Goal: Task Accomplishment & Management: Use online tool/utility

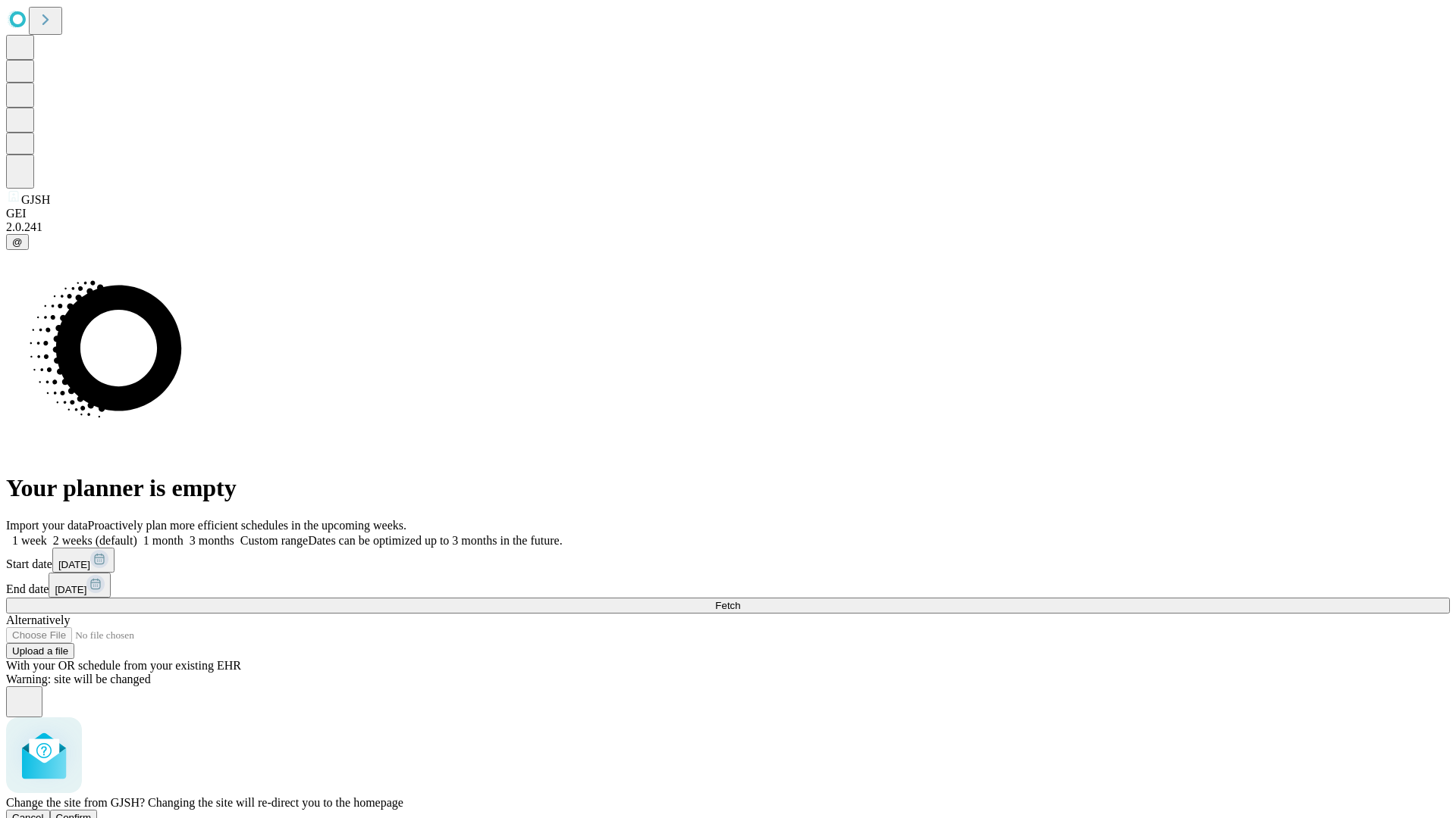
click at [92, 812] on span "Confirm" at bounding box center [74, 817] width 36 height 11
click at [183, 535] on label "1 month" at bounding box center [160, 541] width 46 height 13
click at [740, 600] on span "Fetch" at bounding box center [727, 605] width 25 height 11
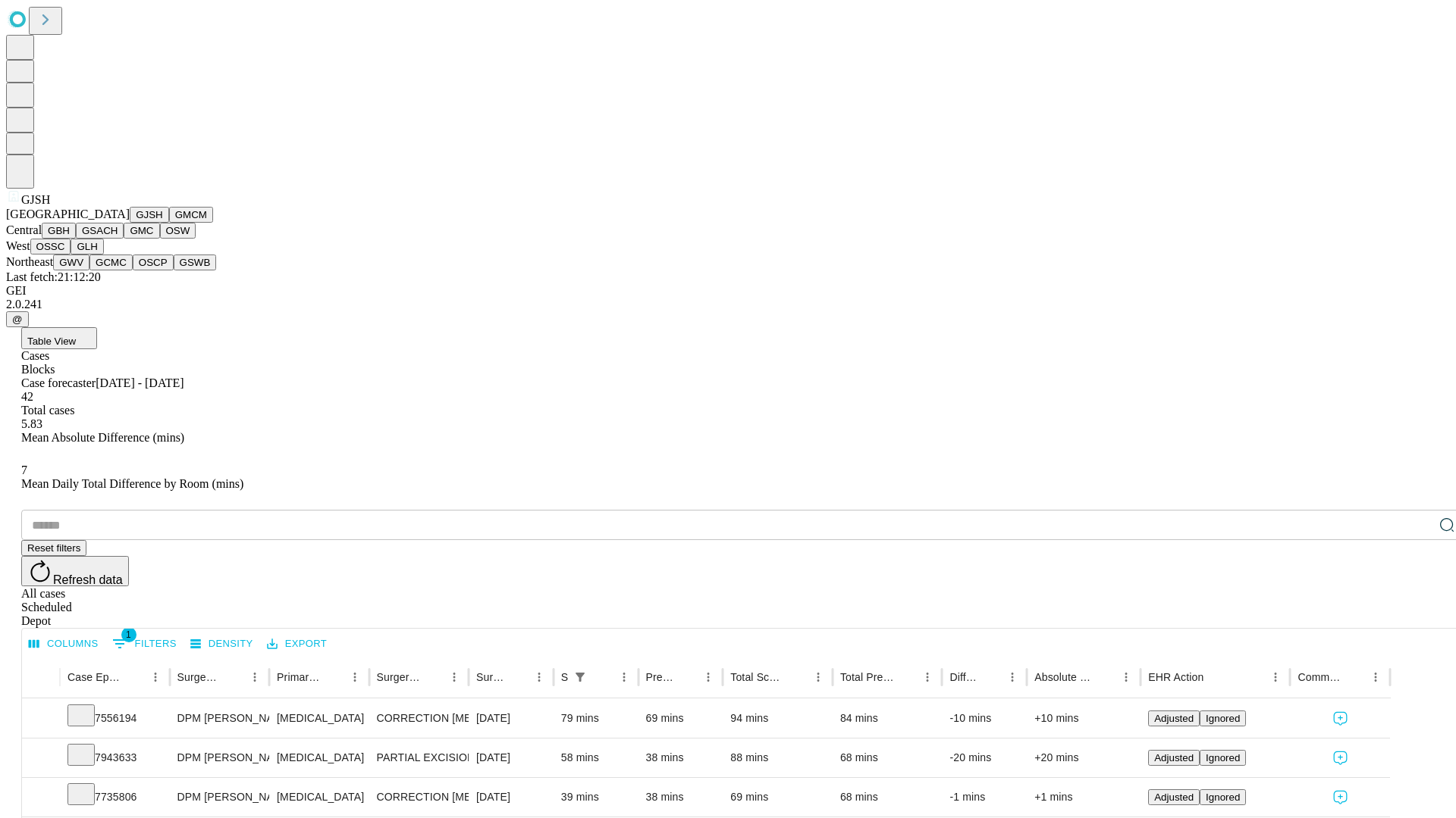
click at [169, 223] on button "GMCM" at bounding box center [191, 215] width 44 height 16
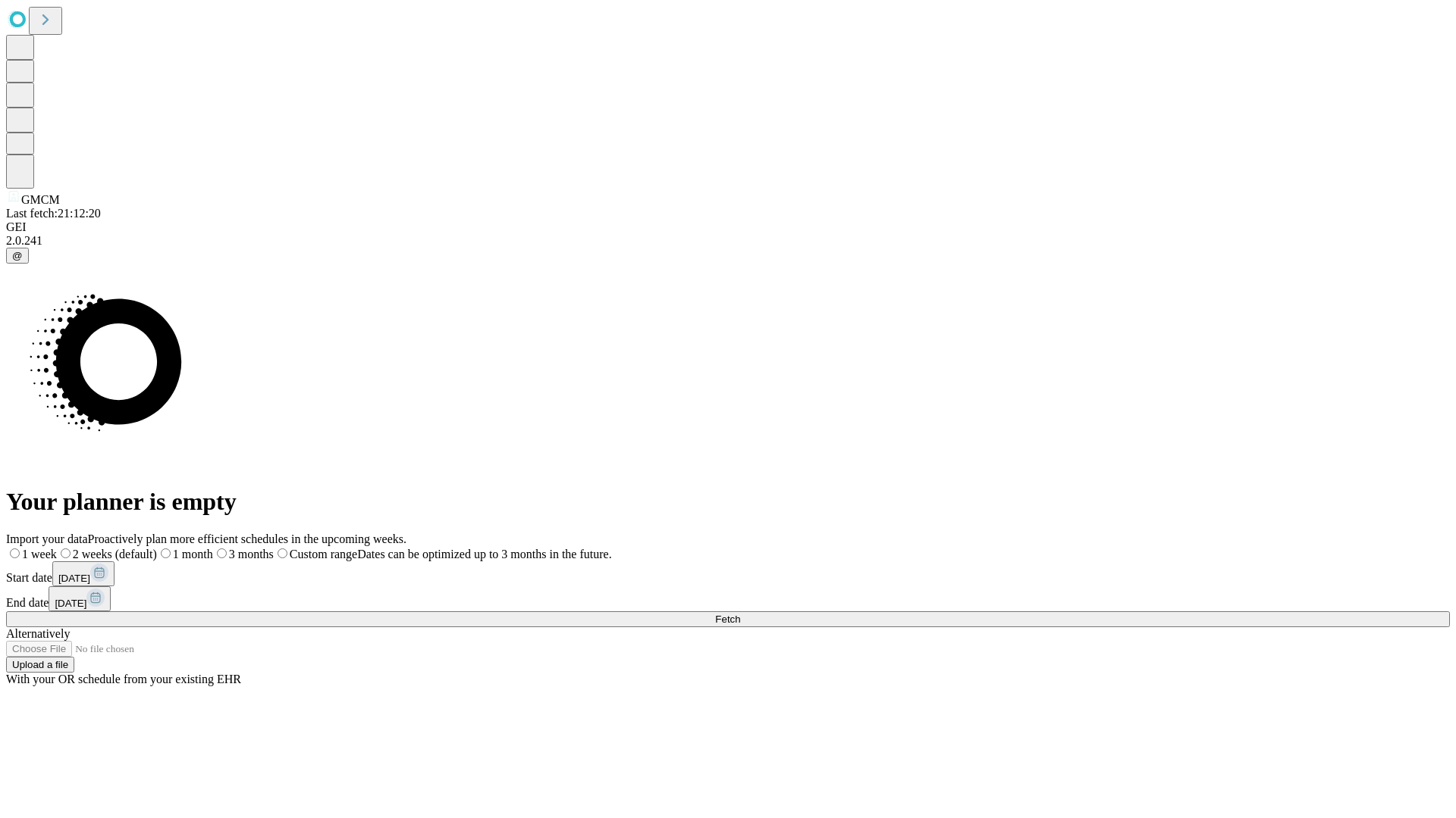
click at [213, 548] on label "1 month" at bounding box center [185, 554] width 56 height 13
click at [740, 614] on span "Fetch" at bounding box center [727, 619] width 25 height 11
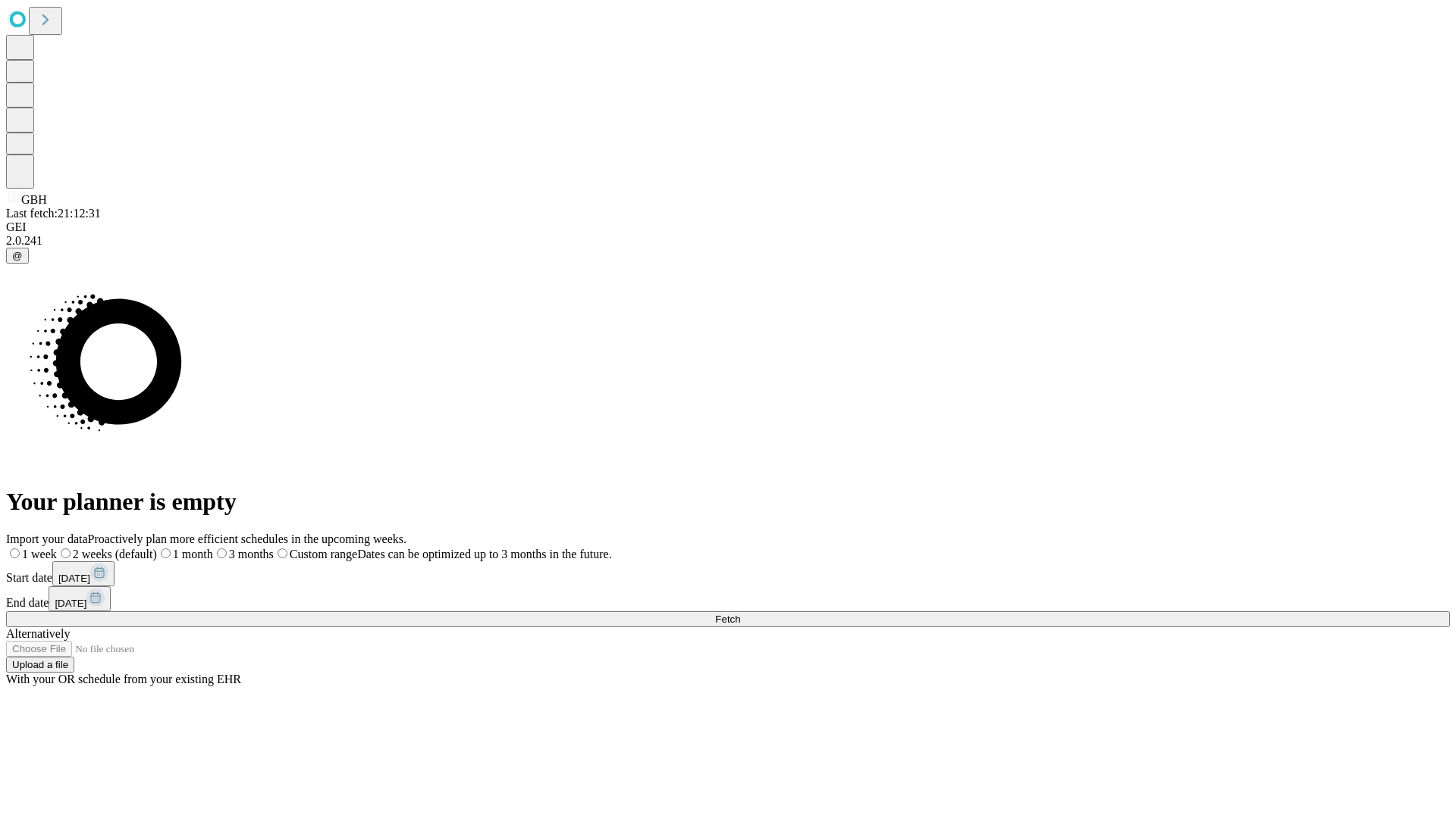
click at [213, 548] on label "1 month" at bounding box center [185, 554] width 56 height 13
click at [740, 614] on span "Fetch" at bounding box center [727, 619] width 25 height 11
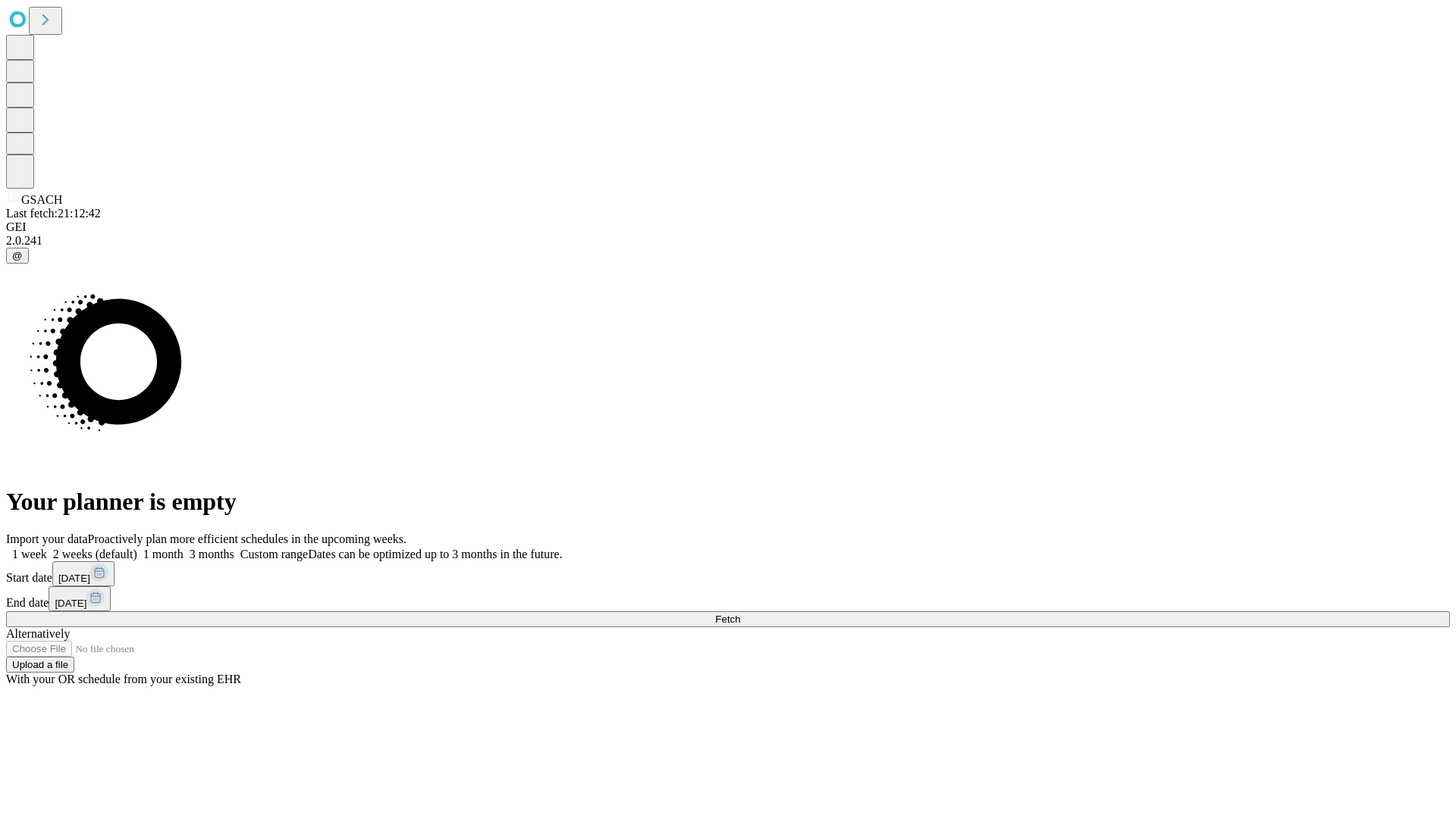
click at [183, 548] on label "1 month" at bounding box center [160, 554] width 46 height 13
click at [740, 614] on span "Fetch" at bounding box center [727, 619] width 25 height 11
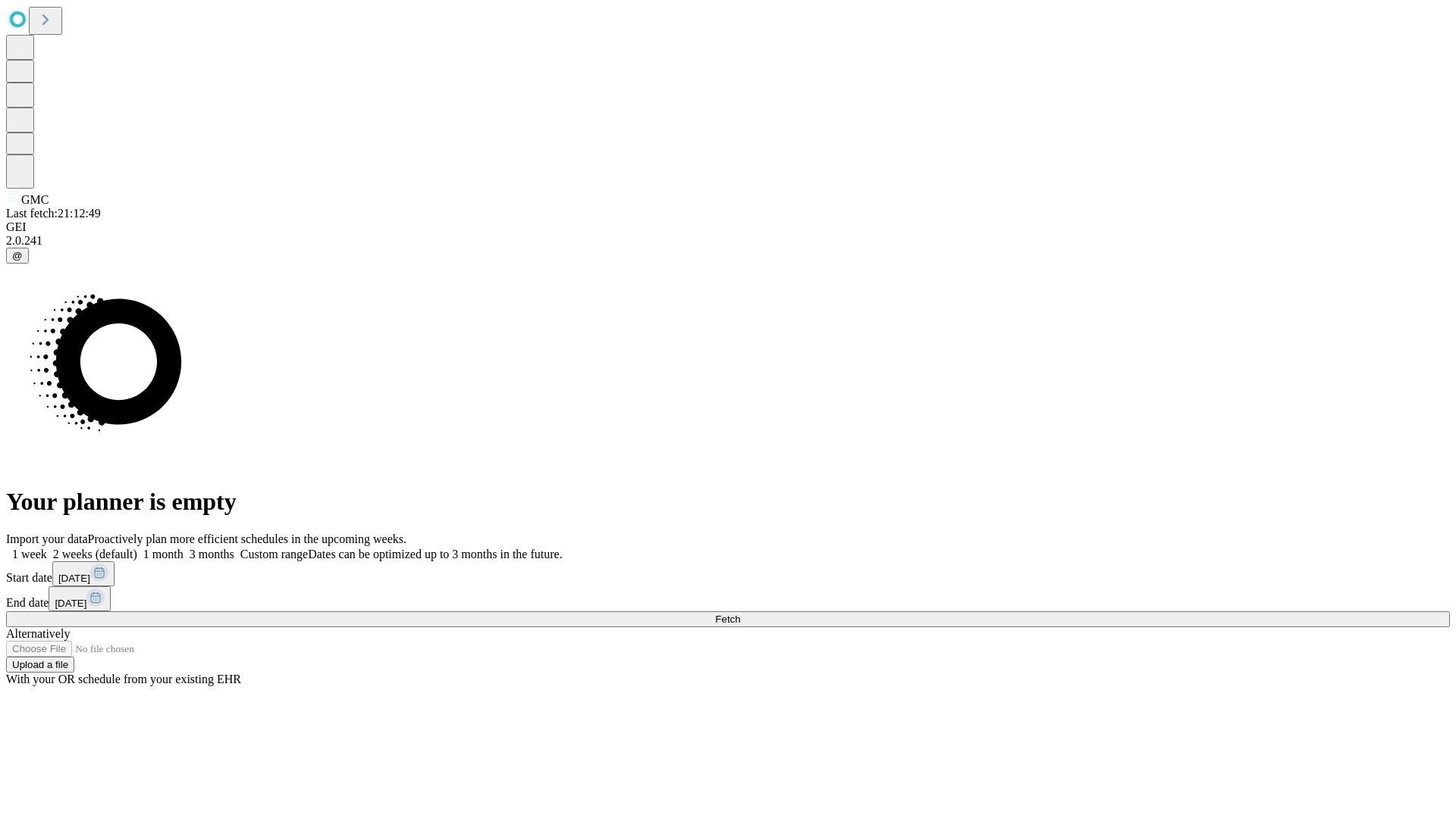
click at [183, 548] on label "1 month" at bounding box center [160, 554] width 46 height 13
click at [740, 614] on span "Fetch" at bounding box center [727, 619] width 25 height 11
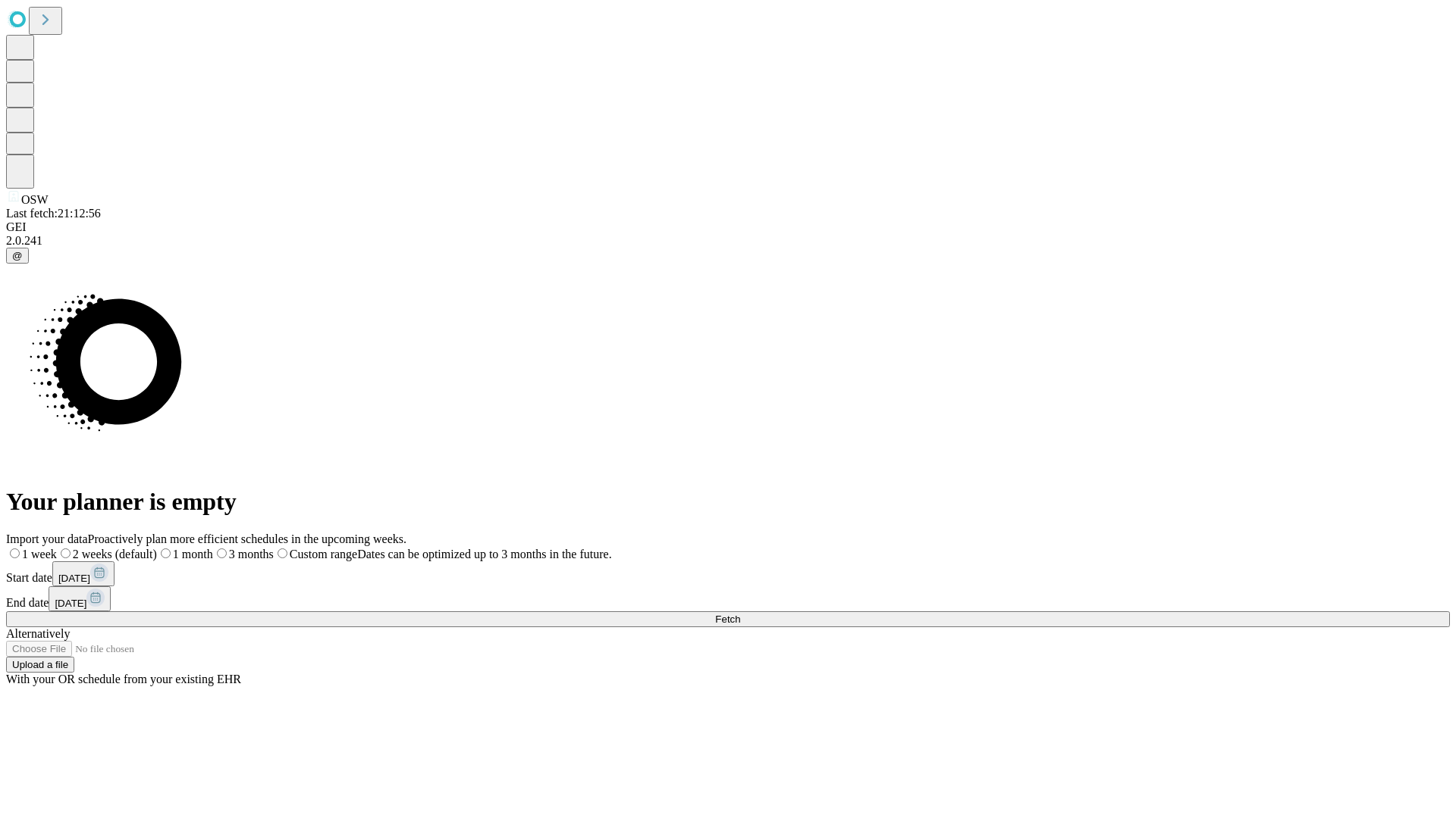
click at [213, 548] on label "1 month" at bounding box center [185, 554] width 56 height 13
click at [740, 614] on span "Fetch" at bounding box center [727, 619] width 25 height 11
click at [183, 548] on label "1 month" at bounding box center [160, 554] width 46 height 13
click at [740, 614] on span "Fetch" at bounding box center [727, 619] width 25 height 11
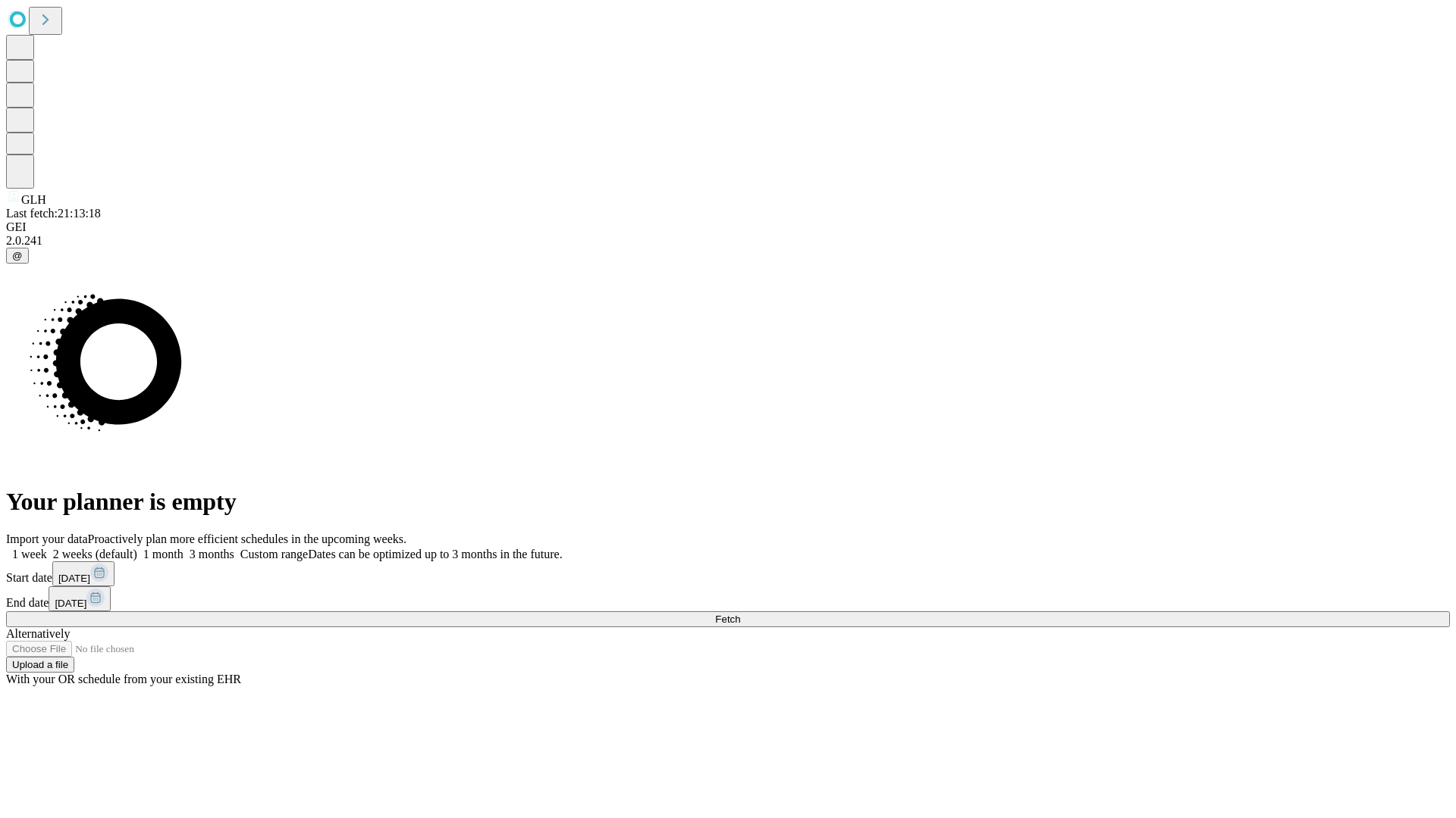
click at [183, 548] on label "1 month" at bounding box center [160, 554] width 46 height 13
click at [740, 614] on span "Fetch" at bounding box center [727, 619] width 25 height 11
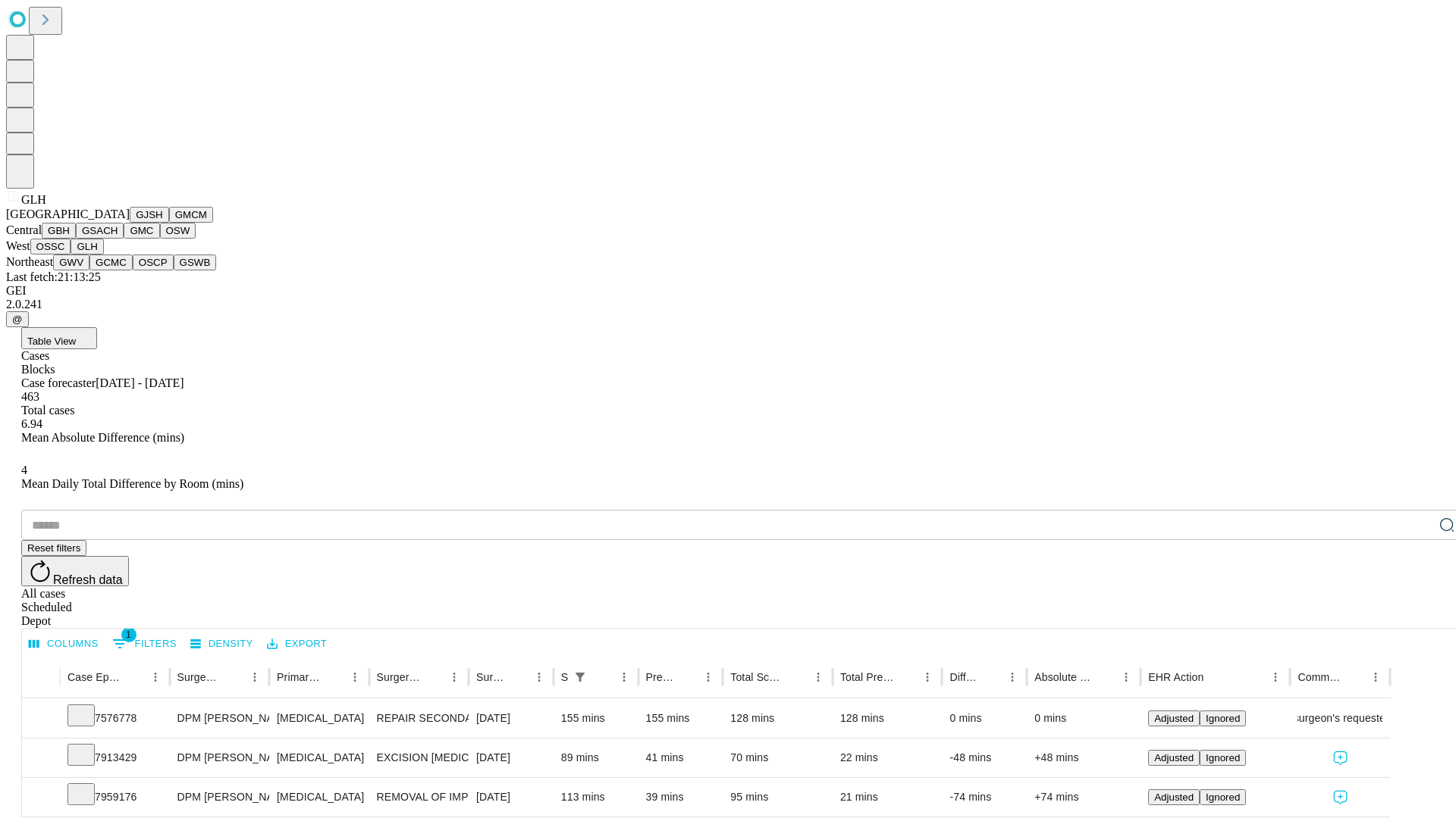
click at [89, 271] on button "GWV" at bounding box center [71, 262] width 37 height 16
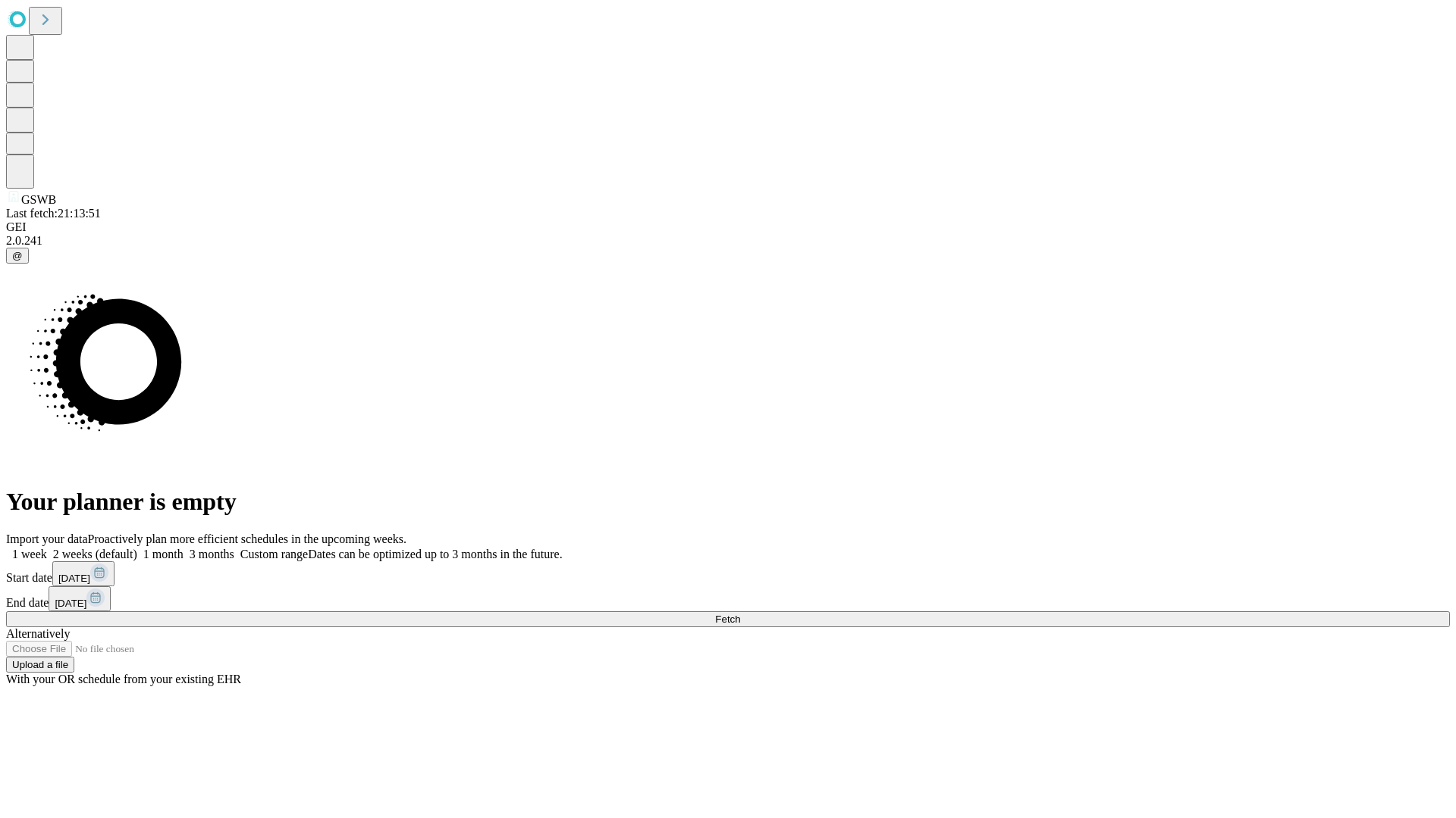
click at [183, 548] on label "1 month" at bounding box center [160, 554] width 46 height 13
click at [740, 614] on span "Fetch" at bounding box center [727, 619] width 25 height 11
